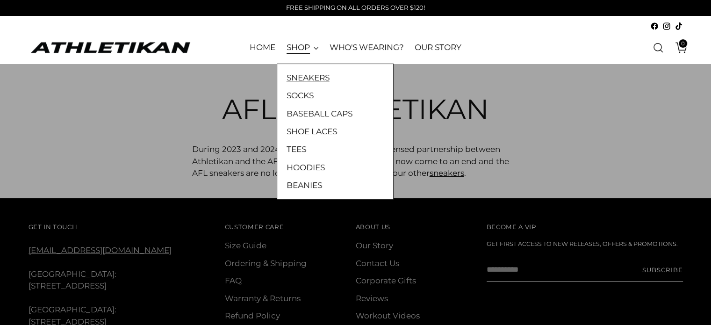
click at [300, 81] on link "SNEAKERS" at bounding box center [334, 77] width 97 height 12
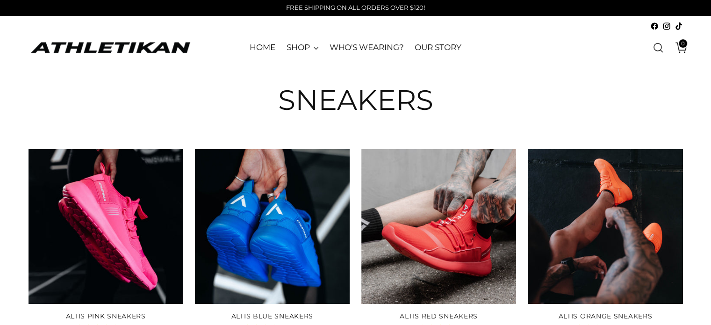
click at [513, 45] on div "0" at bounding box center [572, 48] width 221 height 20
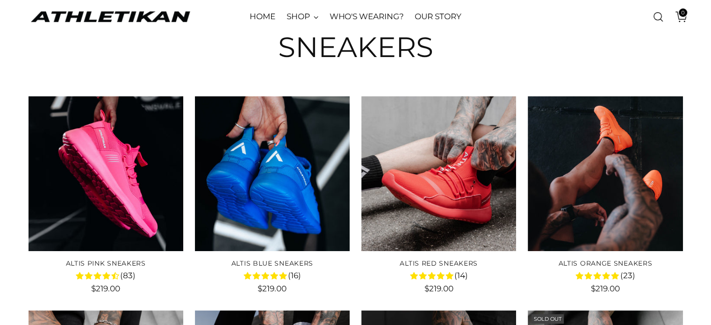
scroll to position [51, 0]
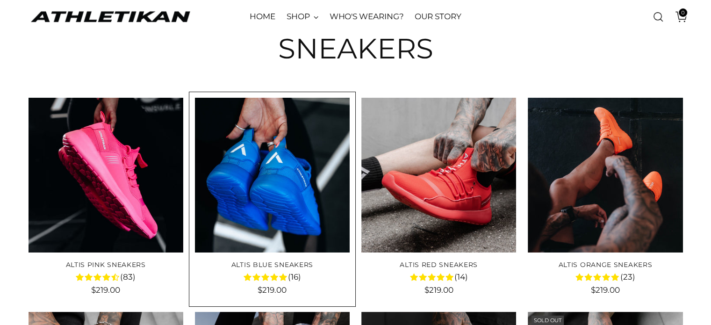
click at [0, 0] on img "ALTIS Blue Sneakers" at bounding box center [0, 0] width 0 height 0
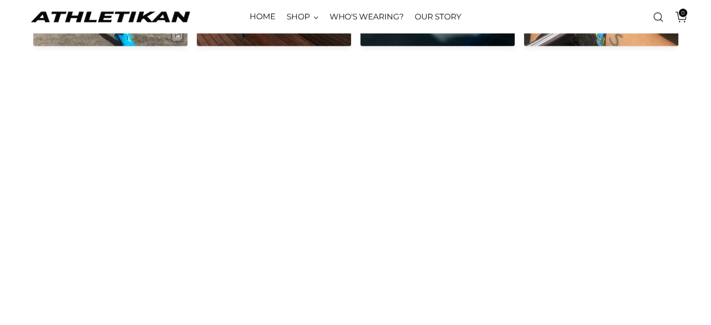
scroll to position [1636, 0]
